Goal: Information Seeking & Learning: Compare options

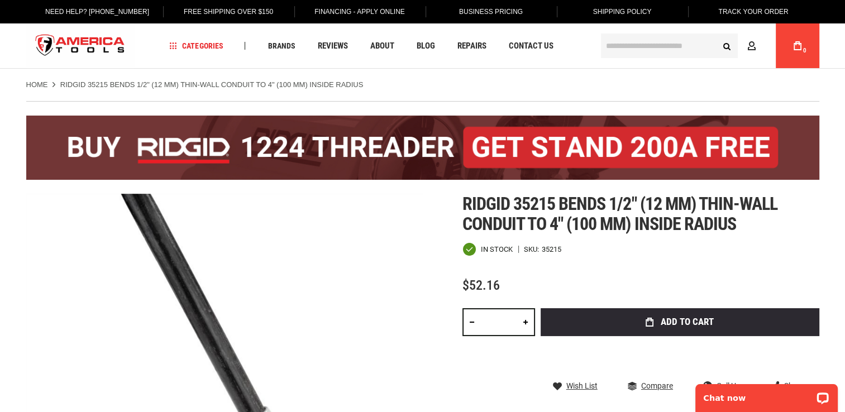
click at [562, 271] on div "Ridgid 35215 bends 1/2" (12 mm) thin-wall conduit to 4" (100 mm) inside radius …" at bounding box center [640, 338] width 357 height 289
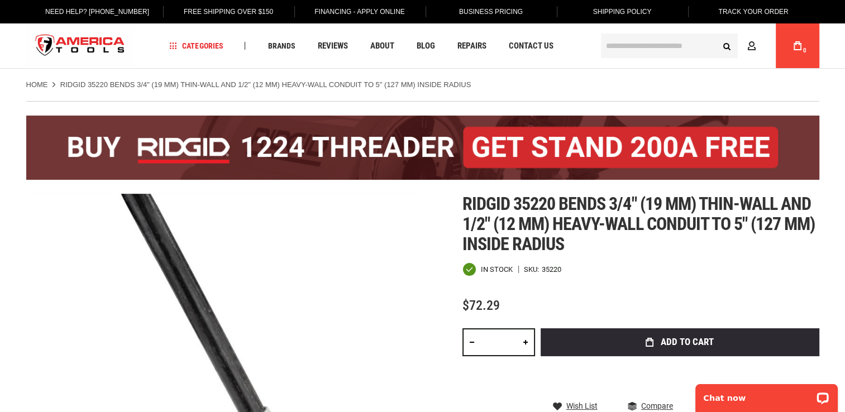
click at [619, 254] on div "Ridgid 35220 bends 3/4" (19 mm) thin-wall and 1/2" (12 mm) heavy-wall conduit t…" at bounding box center [640, 348] width 357 height 309
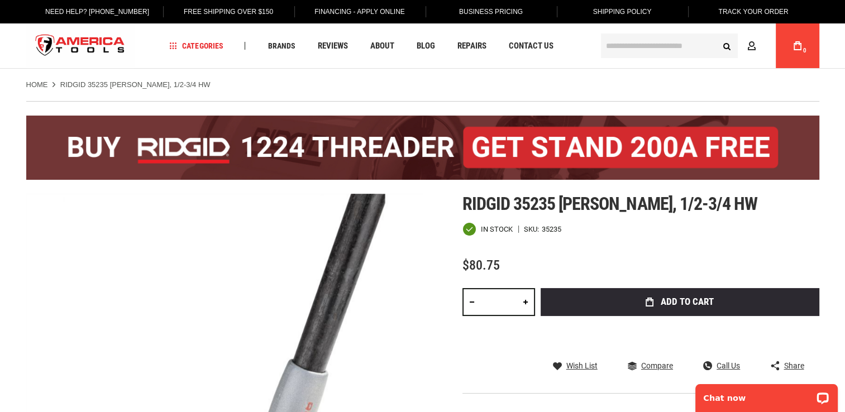
click at [719, 233] on div "In stock SKU 35235" at bounding box center [640, 229] width 357 height 14
